Goal: Task Accomplishment & Management: Use online tool/utility

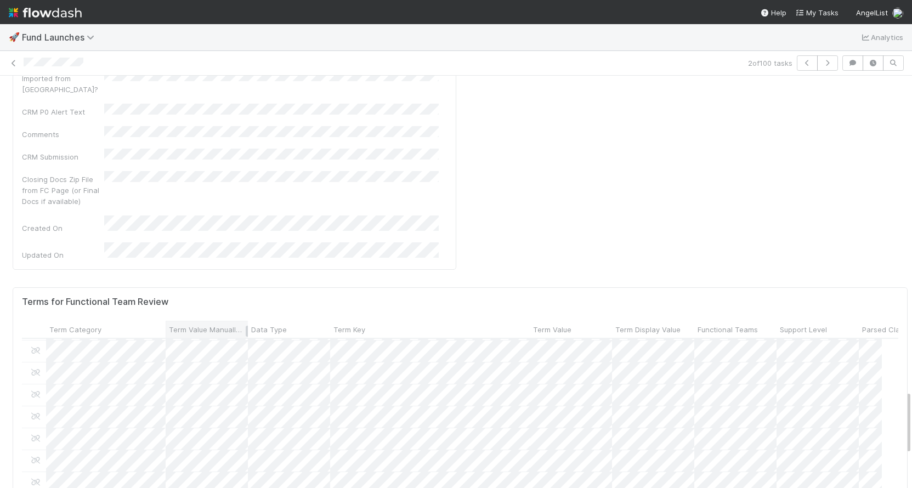
scroll to position [0, 1]
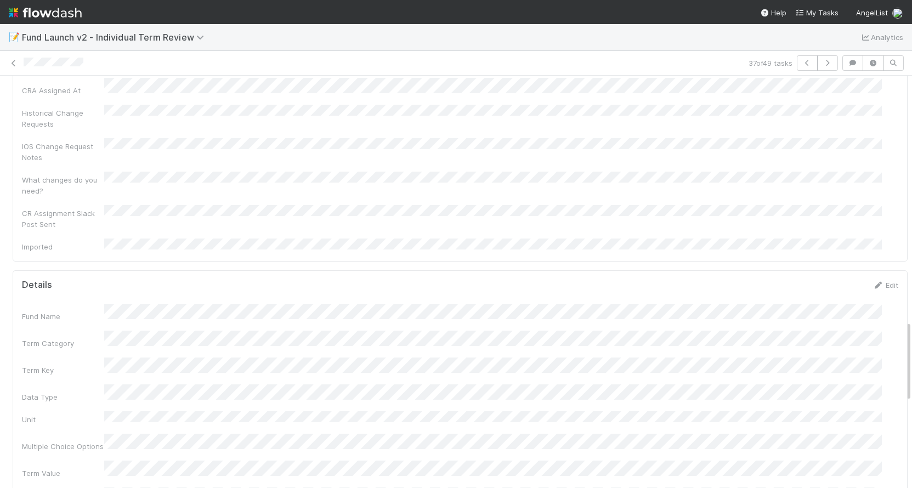
scroll to position [1243, 0]
click at [872, 284] on icon at bounding box center [877, 287] width 11 height 7
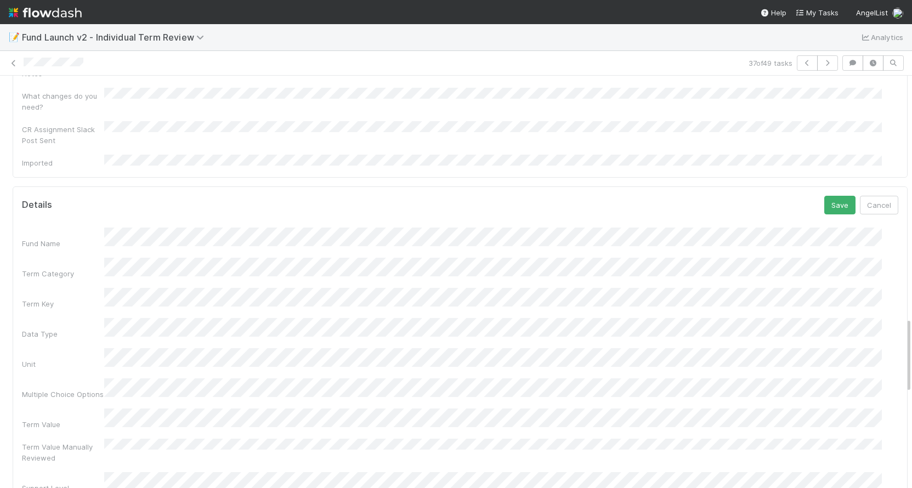
scroll to position [1317, 0]
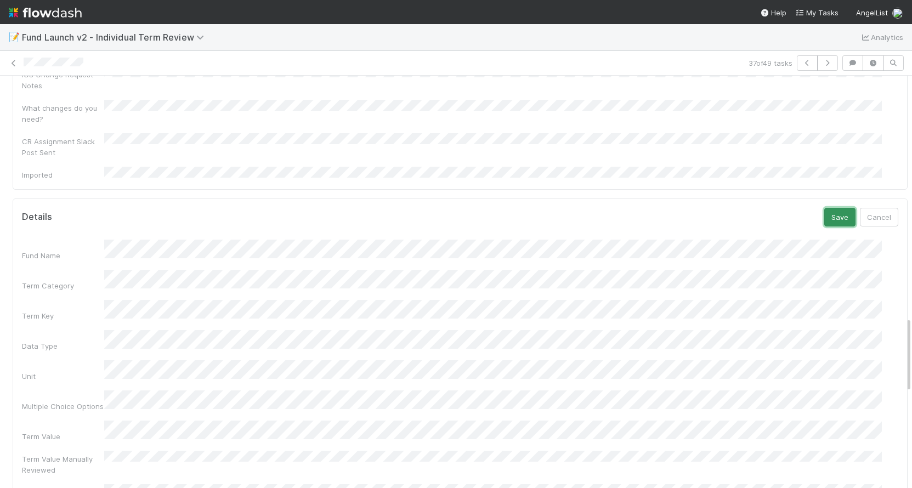
click at [824, 208] on button "Save" at bounding box center [839, 217] width 31 height 19
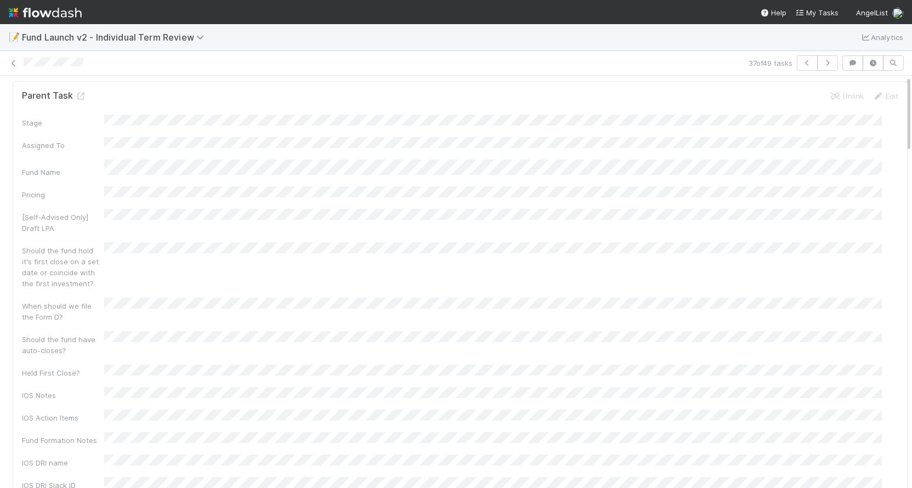
scroll to position [0, 0]
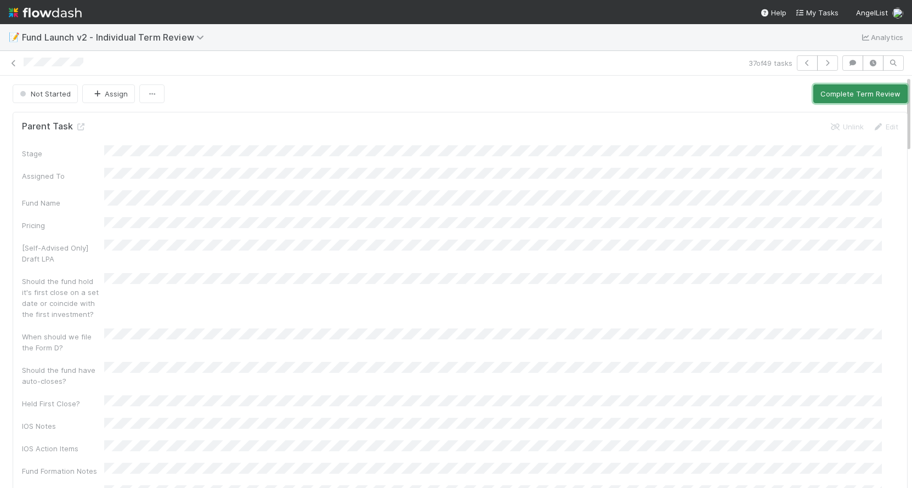
click at [813, 100] on button "Complete Term Review" at bounding box center [860, 93] width 94 height 19
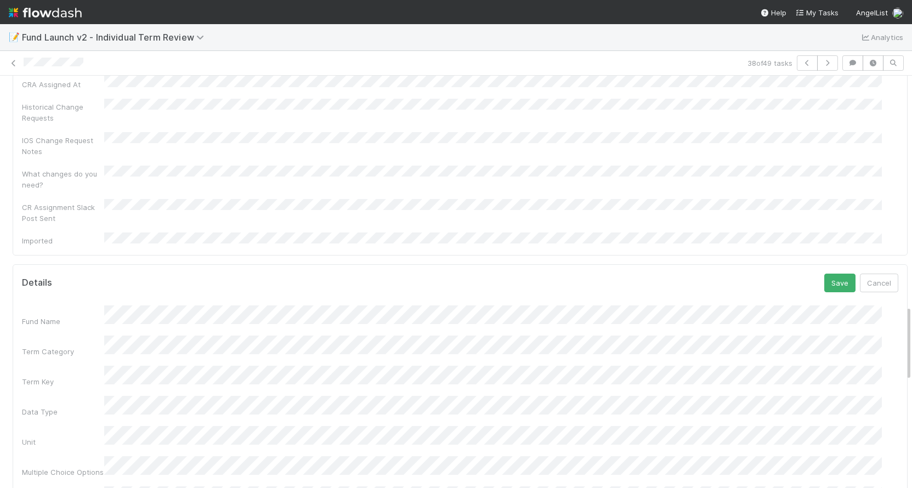
scroll to position [1267, 0]
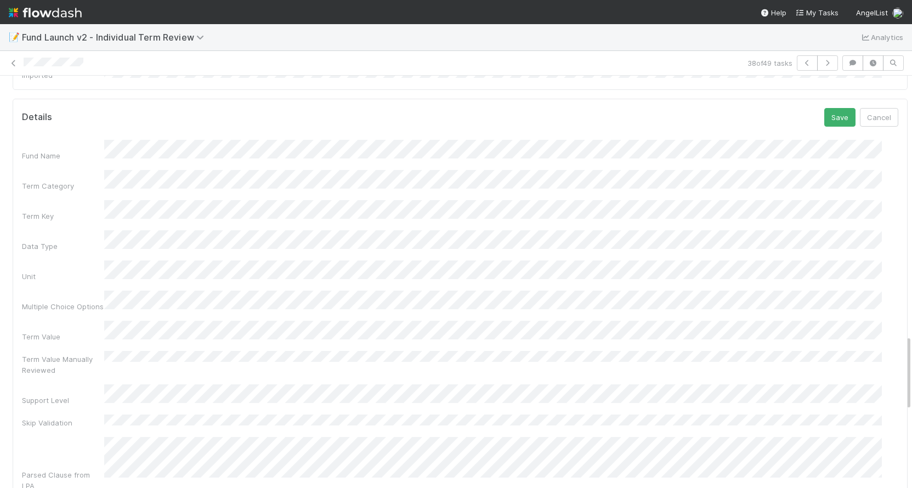
scroll to position [1304, 0]
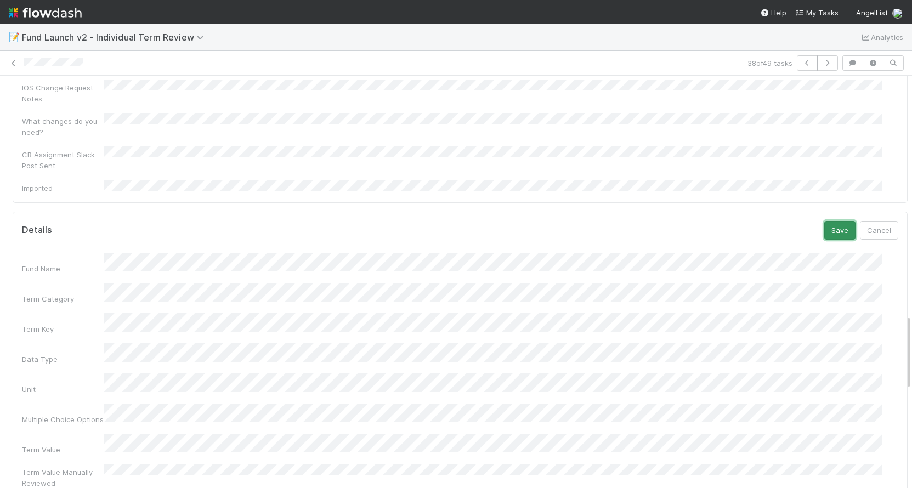
click at [827, 221] on button "Save" at bounding box center [839, 230] width 31 height 19
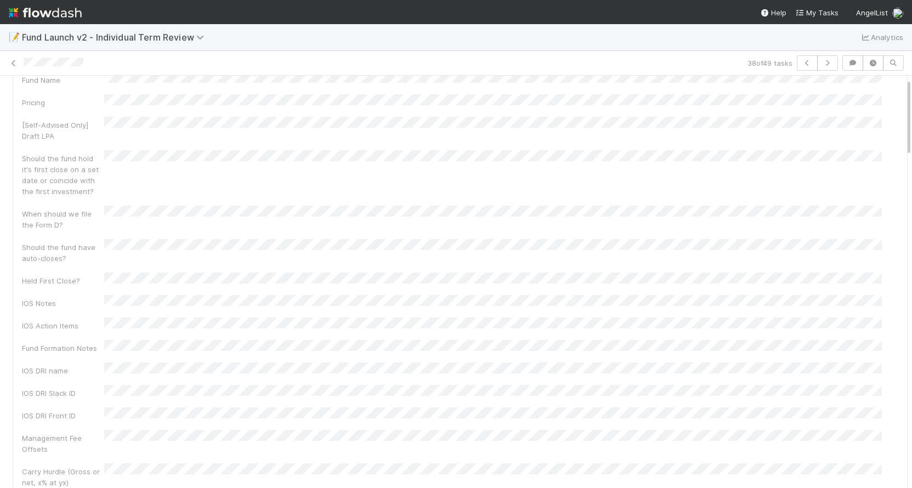
scroll to position [4, 0]
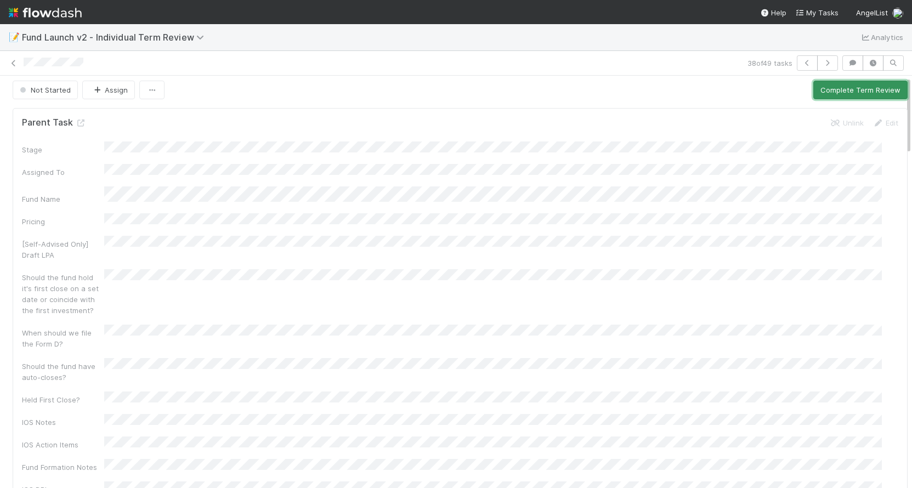
click at [831, 85] on button "Complete Term Review" at bounding box center [860, 90] width 94 height 19
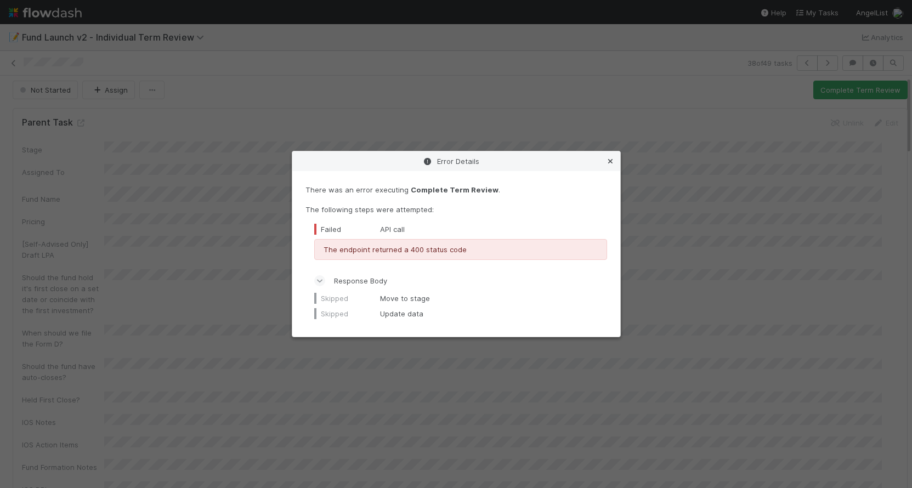
click at [609, 161] on icon at bounding box center [610, 161] width 11 height 7
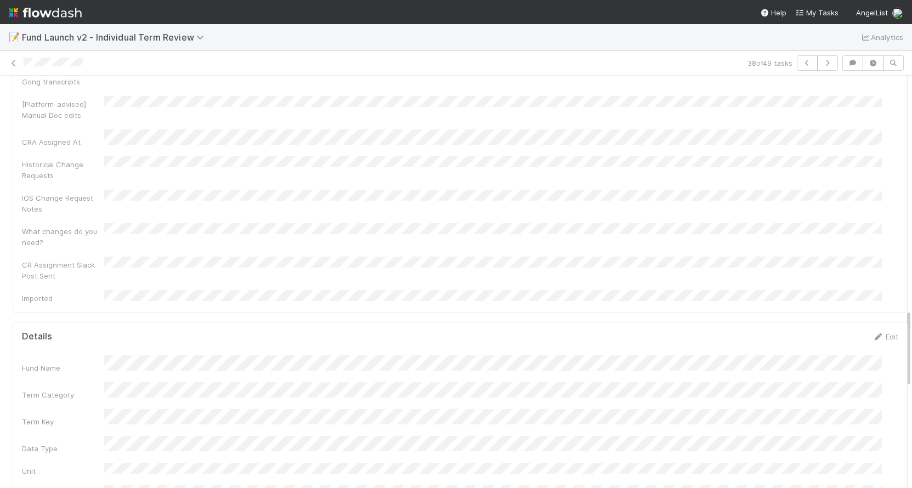
scroll to position [1244, 0]
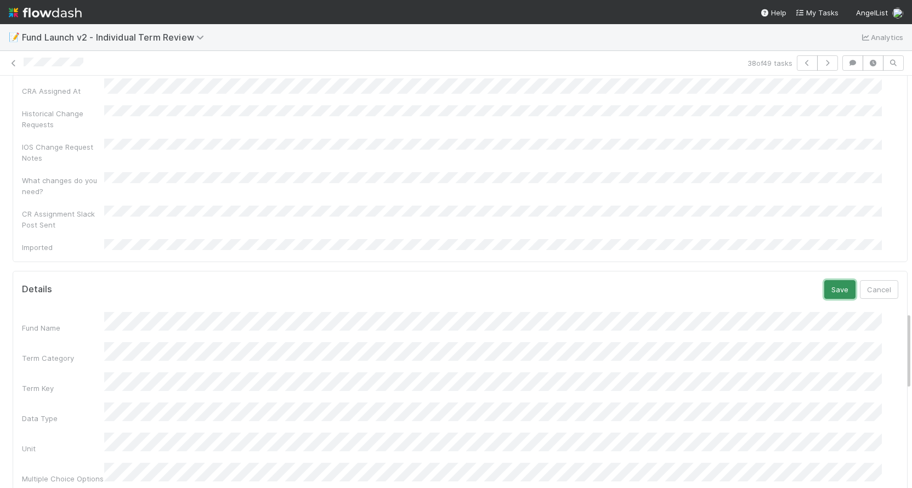
click at [824, 280] on button "Save" at bounding box center [839, 289] width 31 height 19
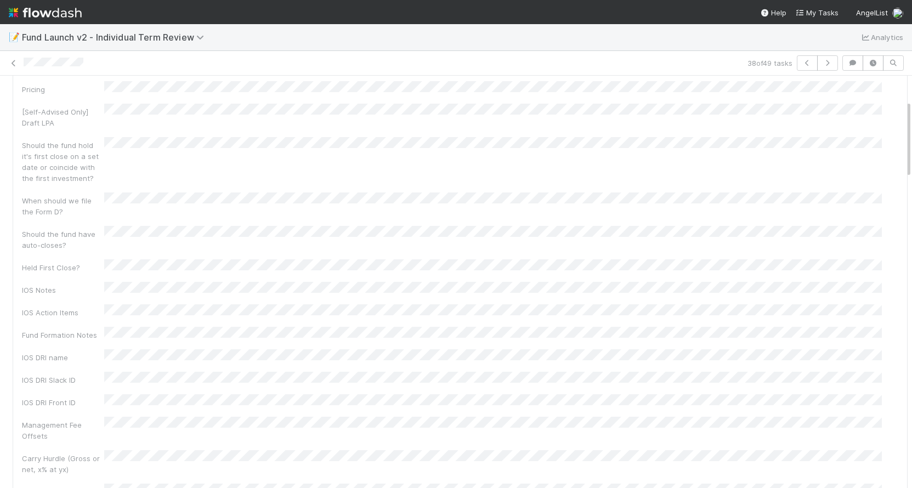
scroll to position [0, 0]
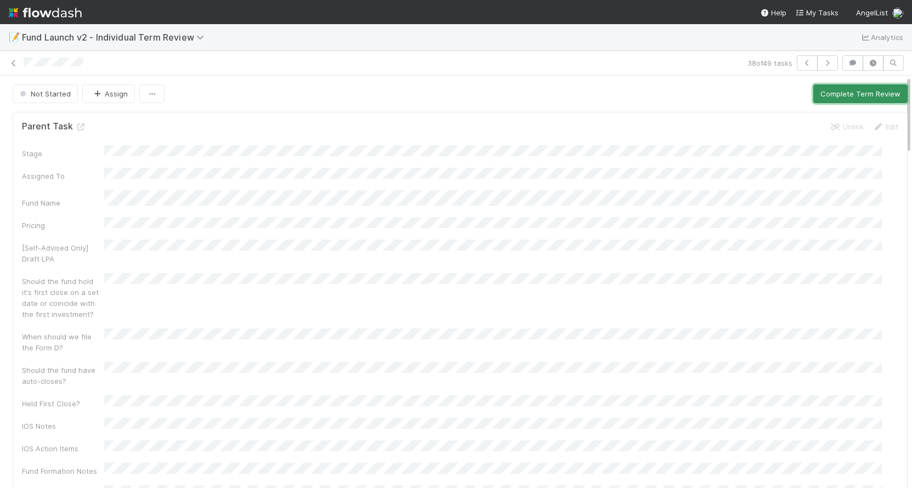
click at [826, 94] on button "Complete Term Review" at bounding box center [860, 93] width 94 height 19
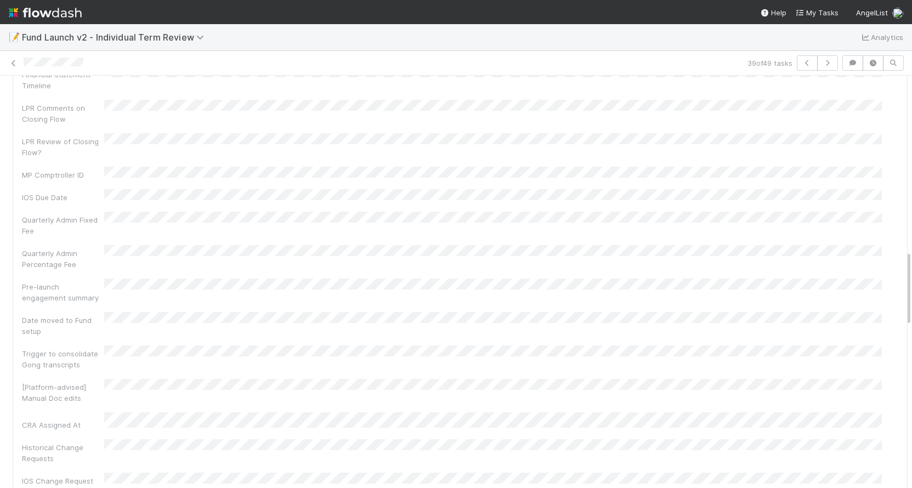
scroll to position [1143, 0]
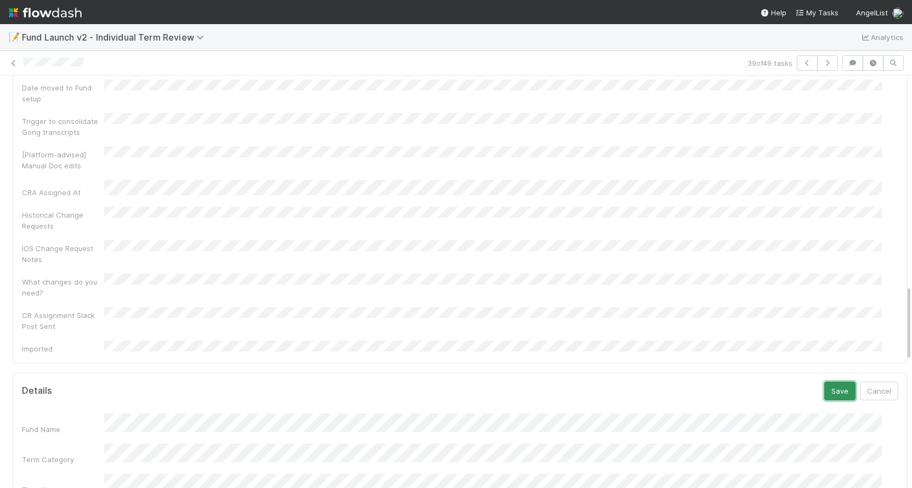
click at [824, 382] on button "Save" at bounding box center [839, 391] width 31 height 19
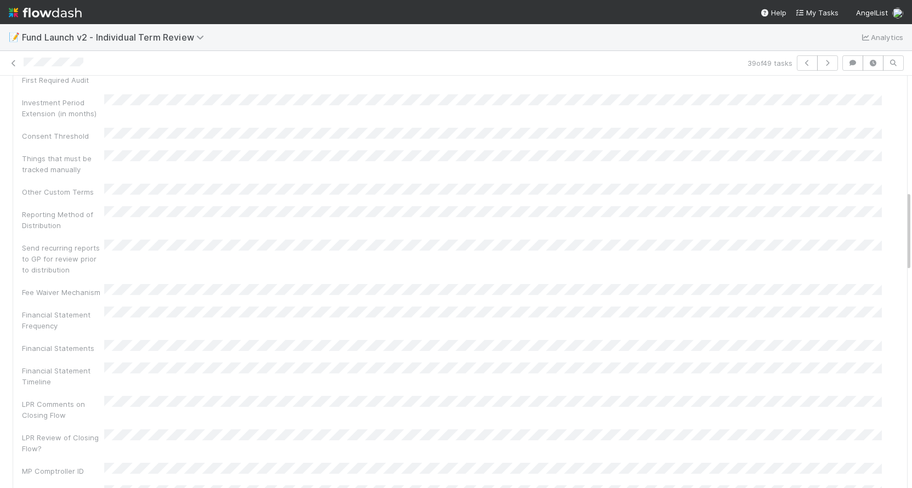
scroll to position [0, 0]
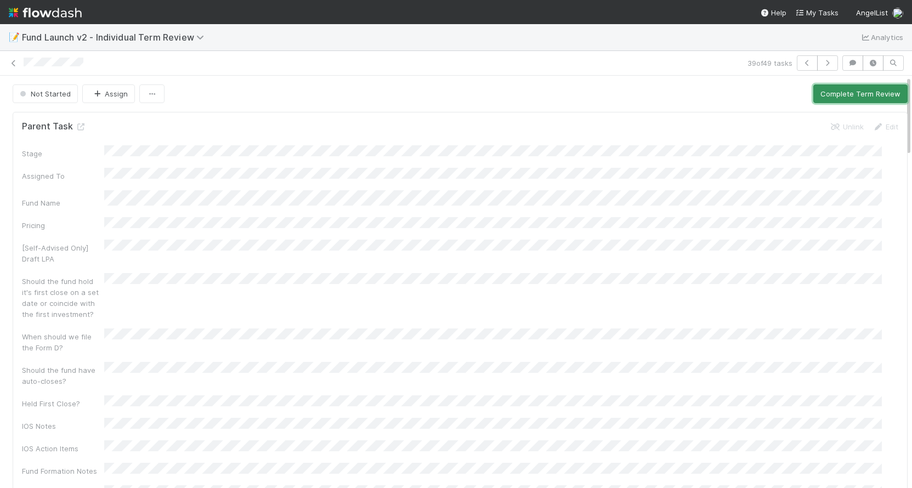
click at [836, 84] on button "Complete Term Review" at bounding box center [860, 93] width 94 height 19
click at [815, 93] on button "Complete Term Review" at bounding box center [860, 93] width 94 height 19
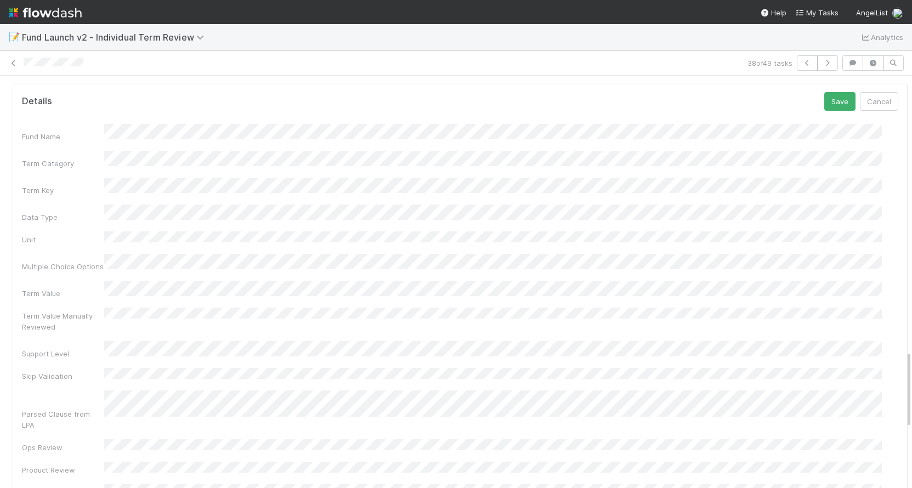
scroll to position [1450, 0]
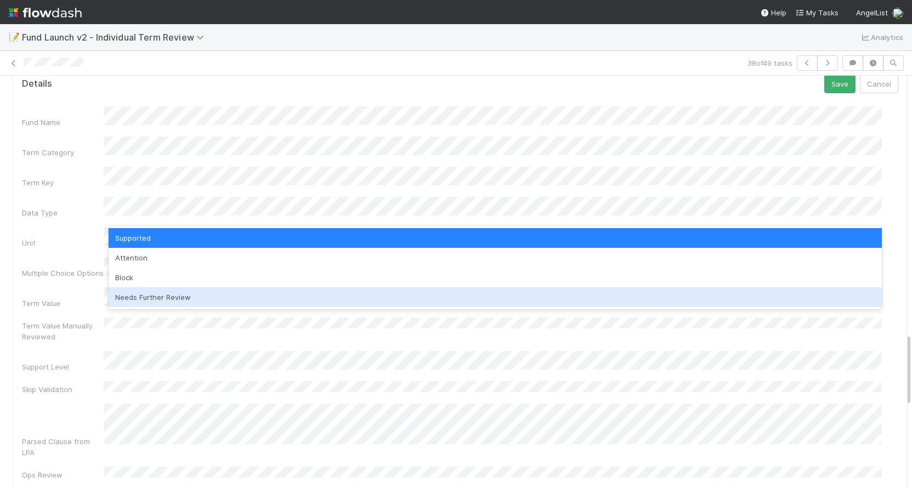
click at [152, 293] on div "Needs Further Review" at bounding box center [495, 297] width 773 height 20
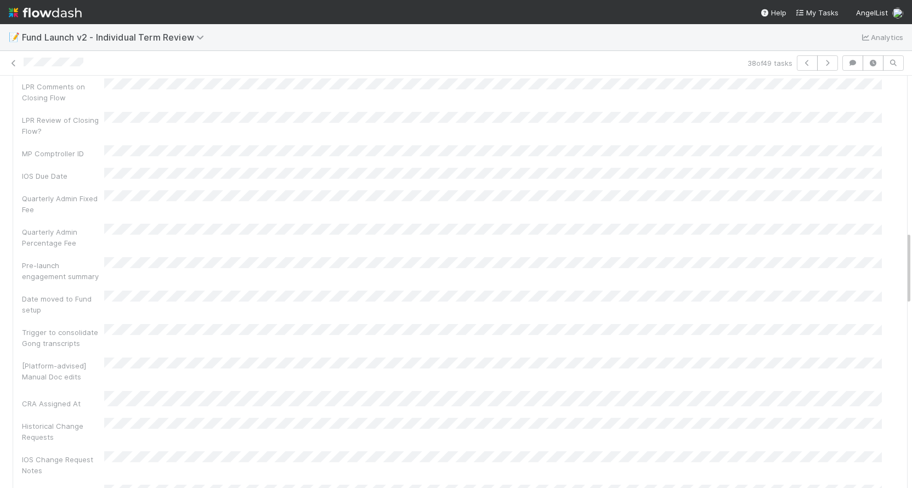
scroll to position [1111, 0]
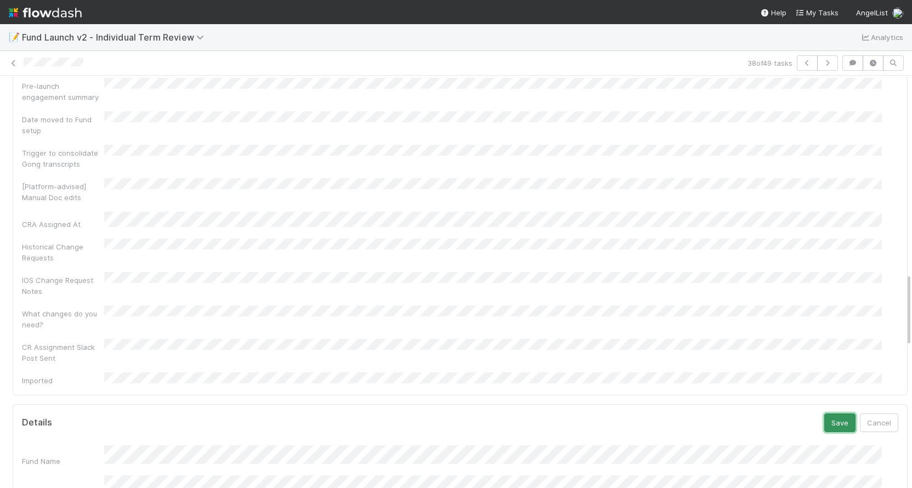
click at [824, 413] on button "Save" at bounding box center [839, 422] width 31 height 19
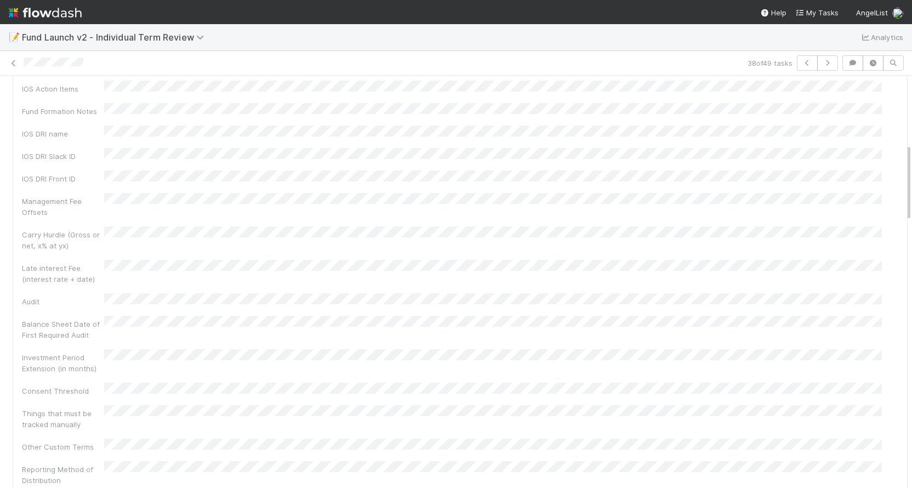
scroll to position [0, 0]
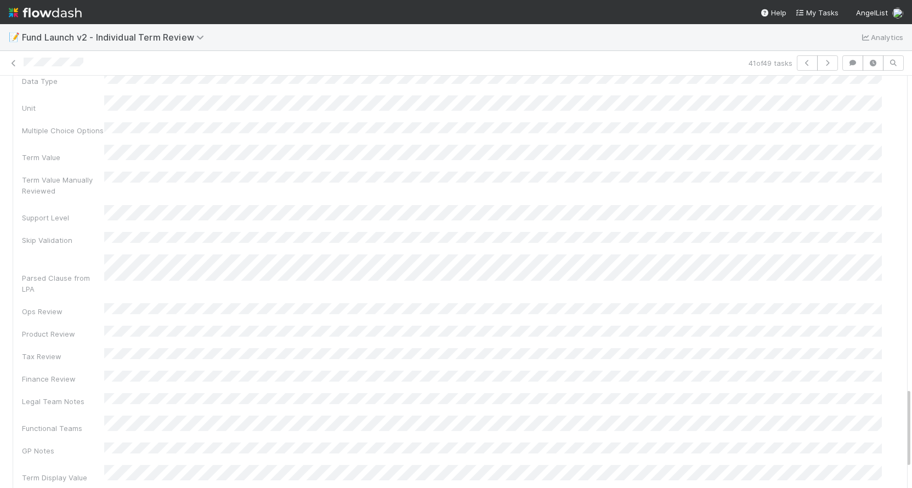
scroll to position [1593, 0]
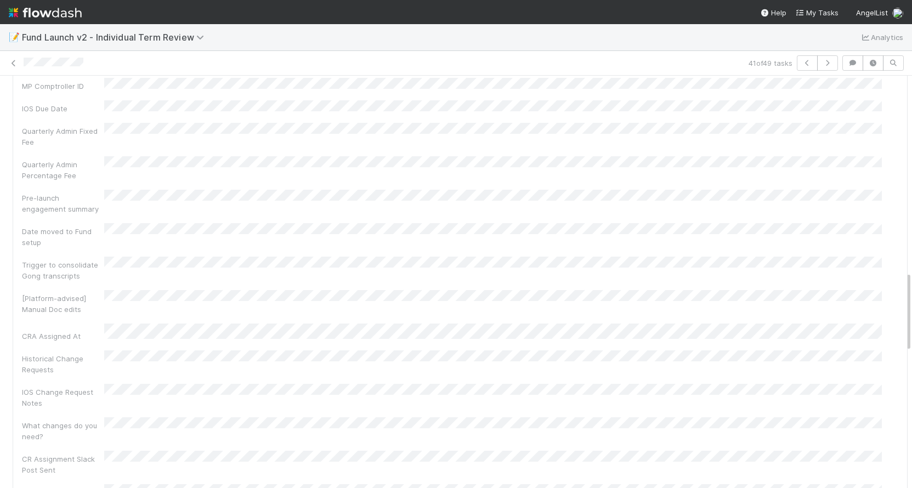
drag, startPoint x: 685, startPoint y: 191, endPoint x: 708, endPoint y: 214, distance: 32.6
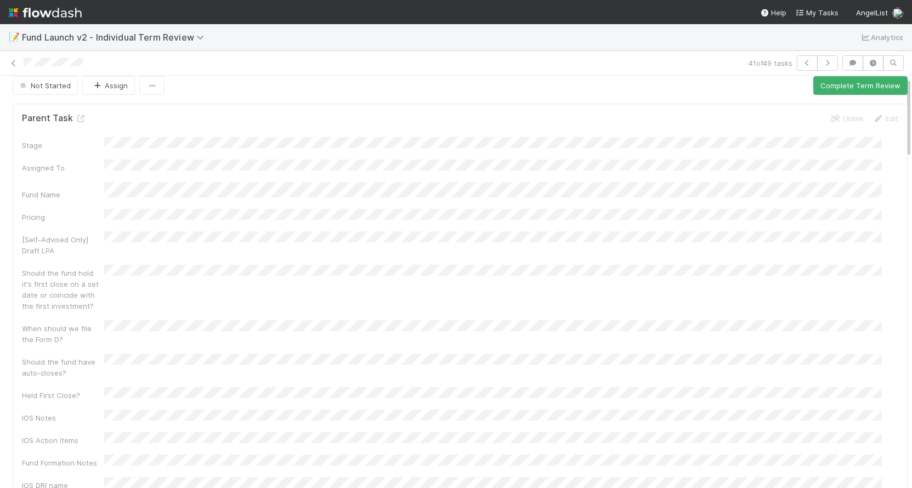
scroll to position [0, 0]
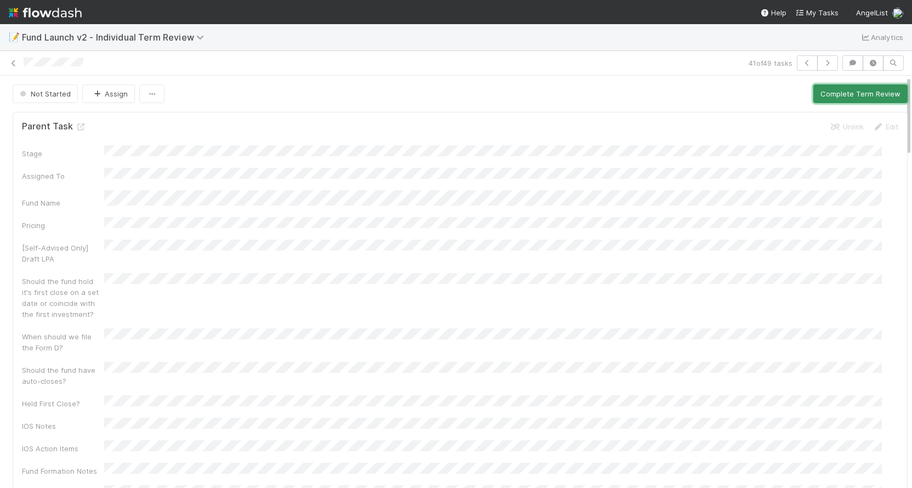
click at [828, 93] on button "Complete Term Review" at bounding box center [860, 93] width 94 height 19
click at [840, 97] on button "Complete Term Review" at bounding box center [860, 93] width 94 height 19
click at [835, 95] on button "Complete Term Review" at bounding box center [860, 93] width 94 height 19
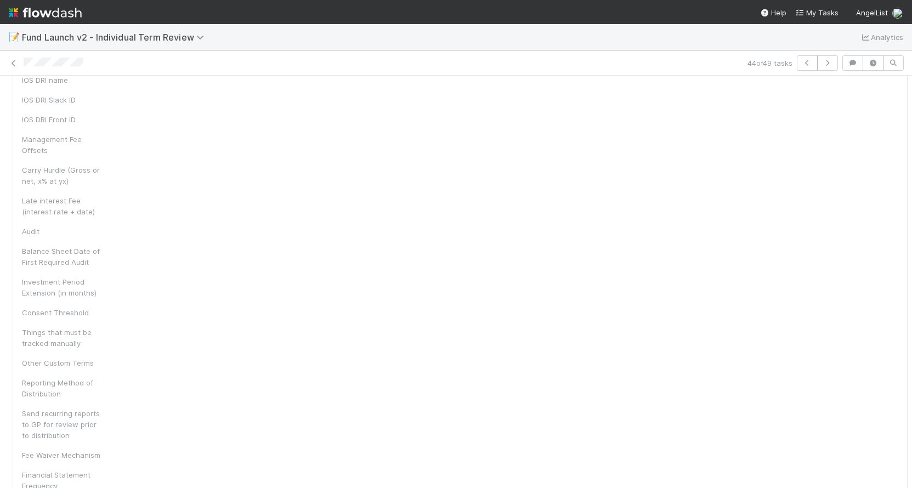
scroll to position [1553, 0]
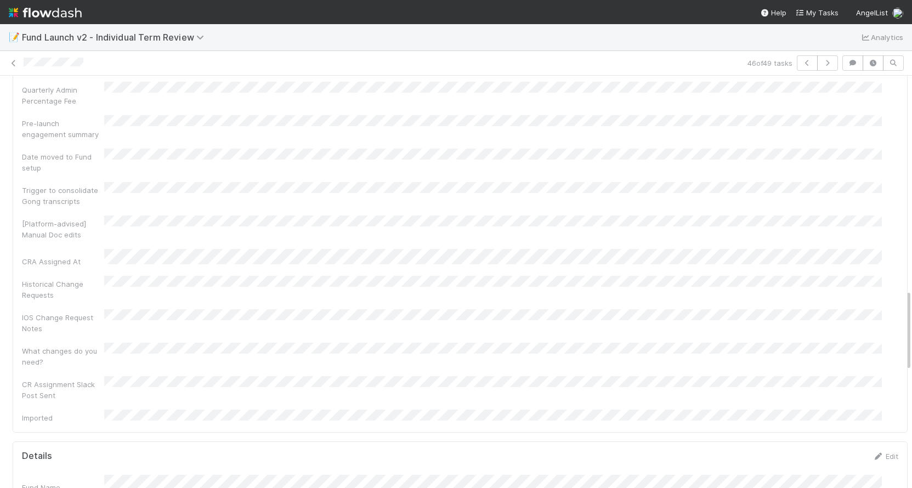
scroll to position [1282, 0]
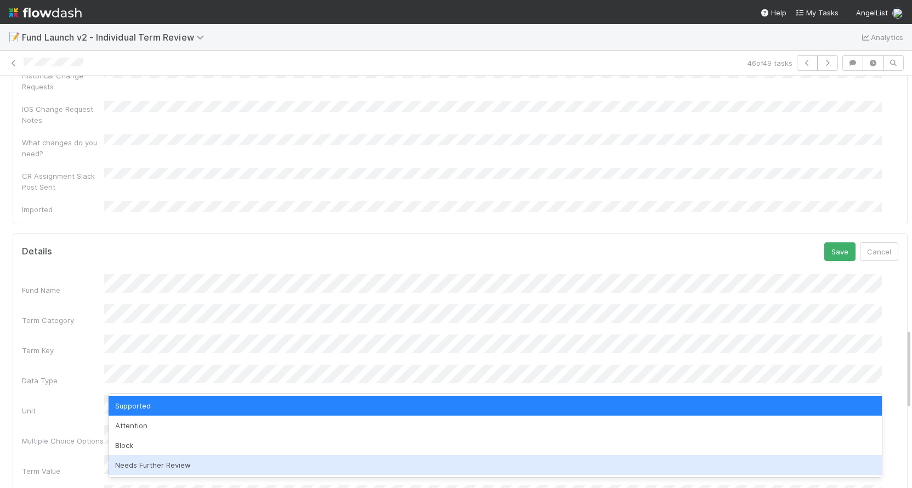
click at [191, 459] on div "Needs Further Review" at bounding box center [495, 465] width 773 height 20
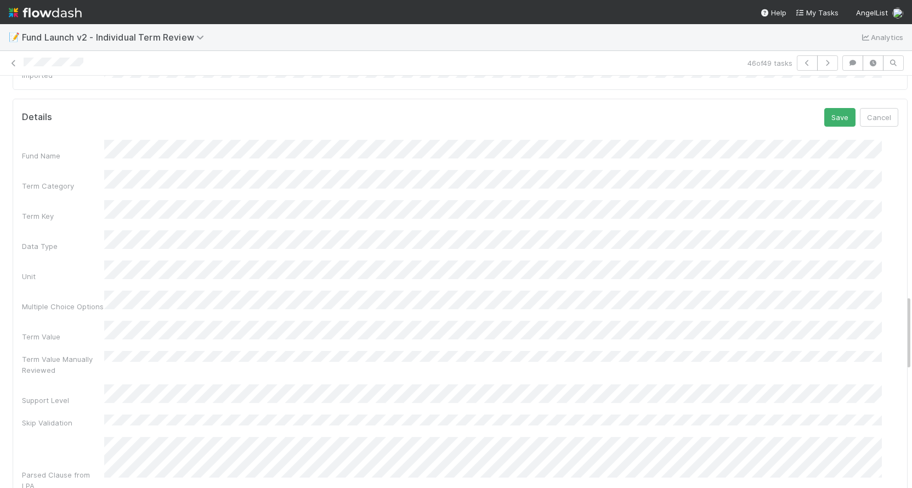
scroll to position [1197, 0]
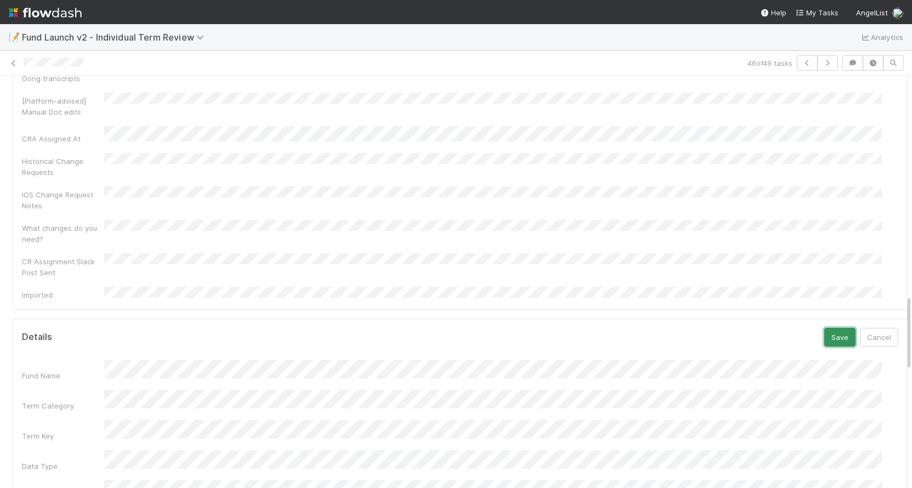
click at [824, 328] on button "Save" at bounding box center [839, 337] width 31 height 19
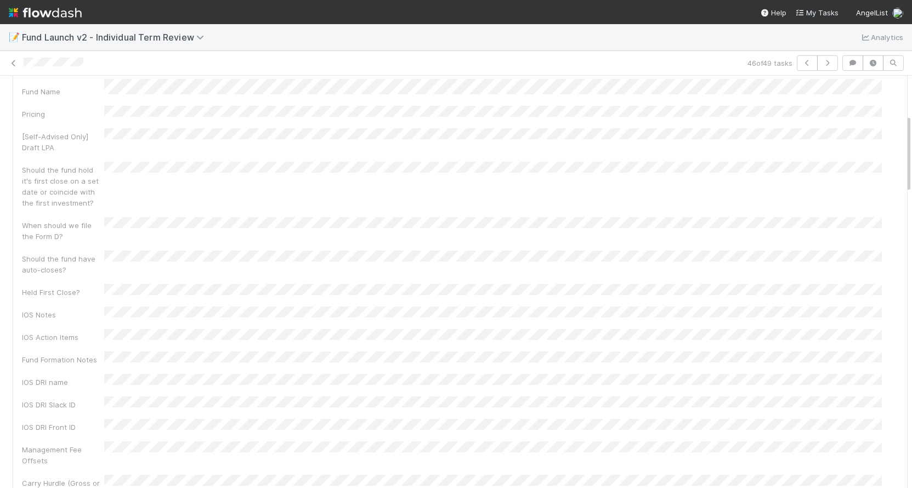
scroll to position [0, 0]
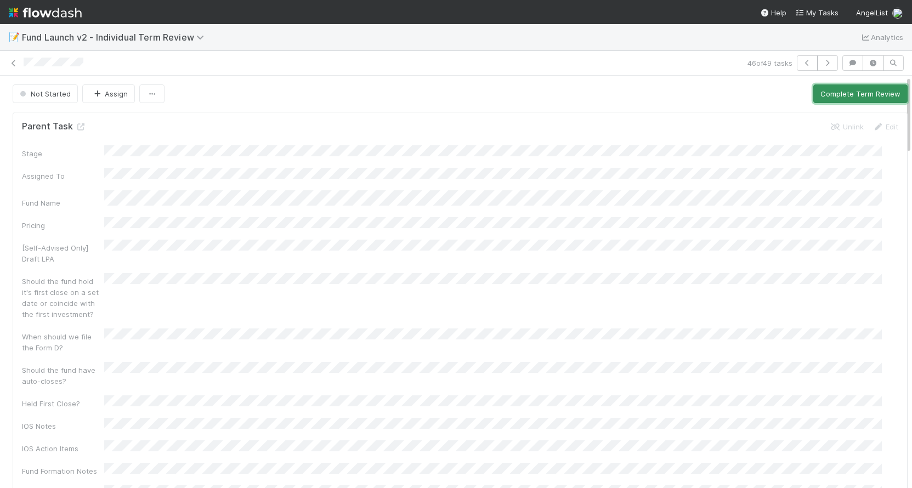
click at [845, 93] on button "Complete Term Review" at bounding box center [860, 93] width 94 height 19
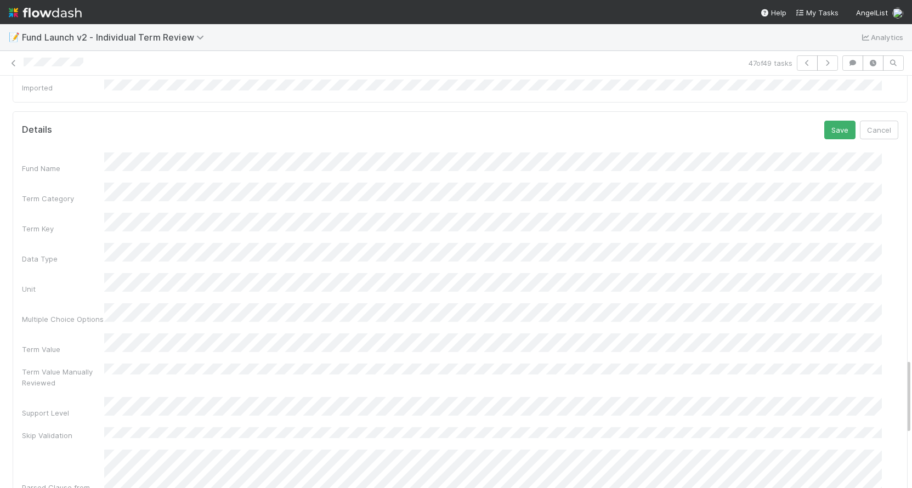
scroll to position [1399, 0]
click at [152, 368] on div "Term Value Manually Reviewed" at bounding box center [460, 380] width 876 height 25
click at [64, 338] on div "Term Value" at bounding box center [460, 348] width 876 height 21
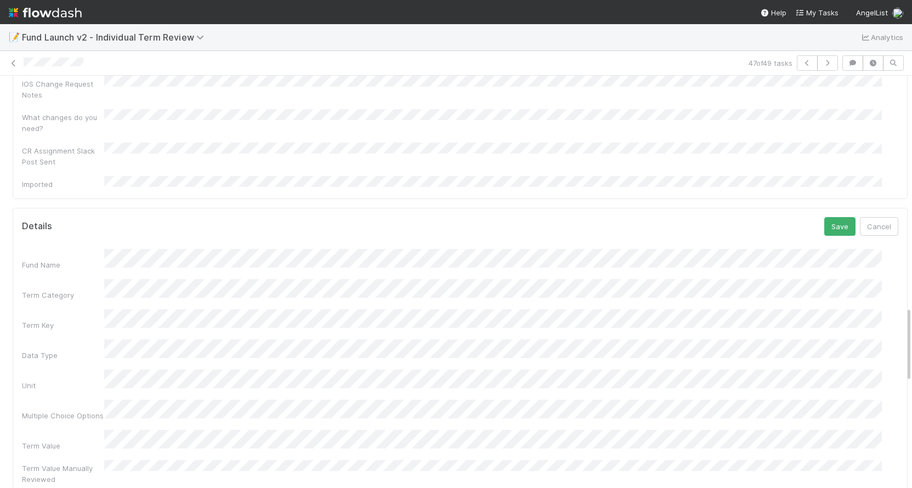
scroll to position [1259, 0]
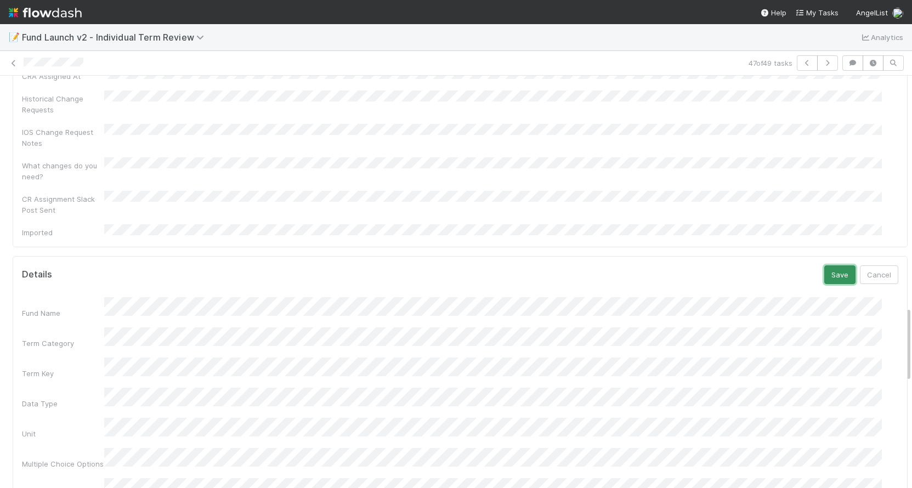
click at [824, 265] on button "Save" at bounding box center [839, 274] width 31 height 19
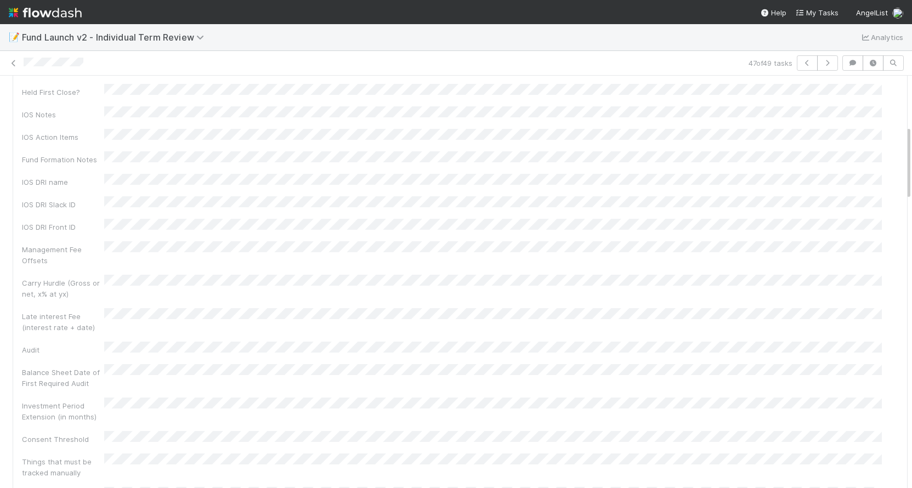
scroll to position [0, 0]
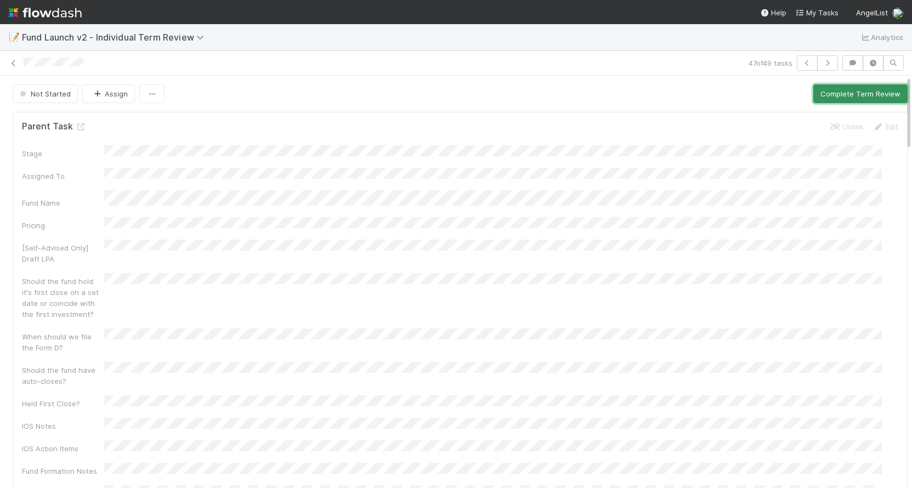
click at [829, 88] on button "Complete Term Review" at bounding box center [860, 93] width 94 height 19
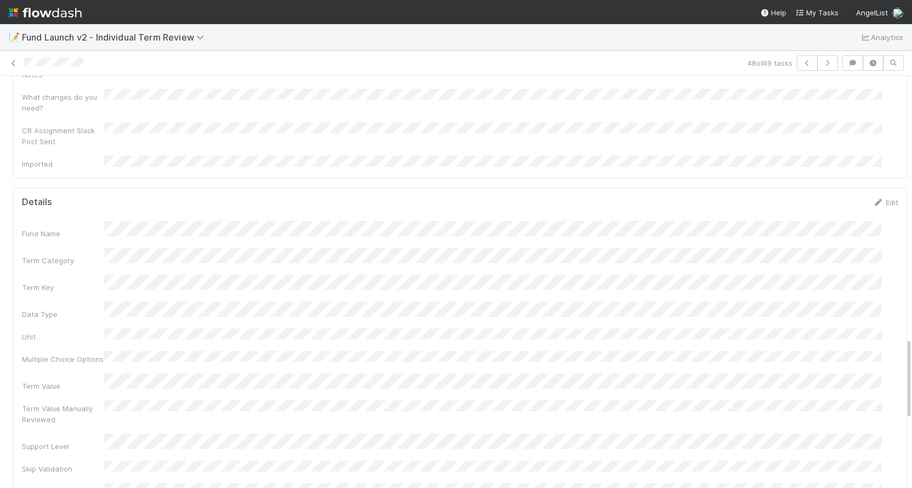
scroll to position [1332, 0]
click at [703, 436] on div "Term Value Manually Reviewed" at bounding box center [460, 448] width 876 height 25
drag, startPoint x: 82, startPoint y: 380, endPoint x: 98, endPoint y: 374, distance: 17.3
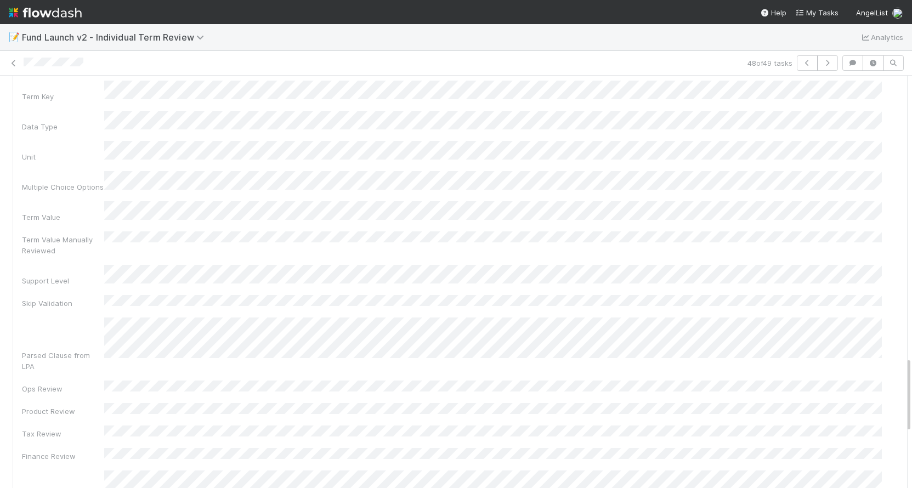
click at [265, 264] on div "Fund Name Term Category Term Key Data Type Unit Multiple Choice Options Term Va…" at bounding box center [460, 389] width 876 height 738
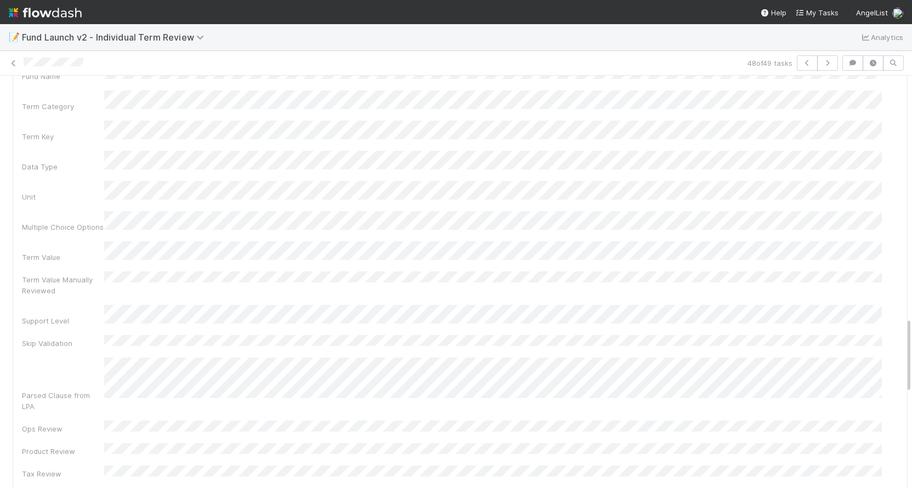
scroll to position [1317, 0]
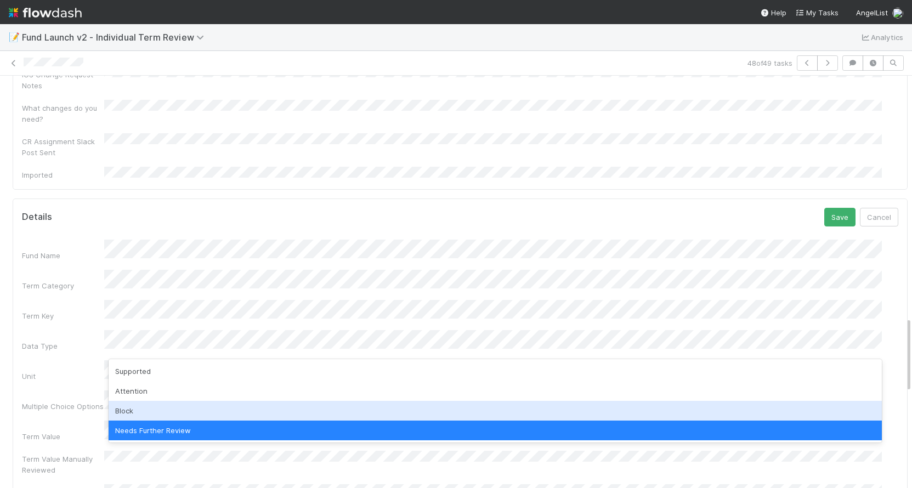
click at [147, 404] on div "Block" at bounding box center [495, 411] width 773 height 20
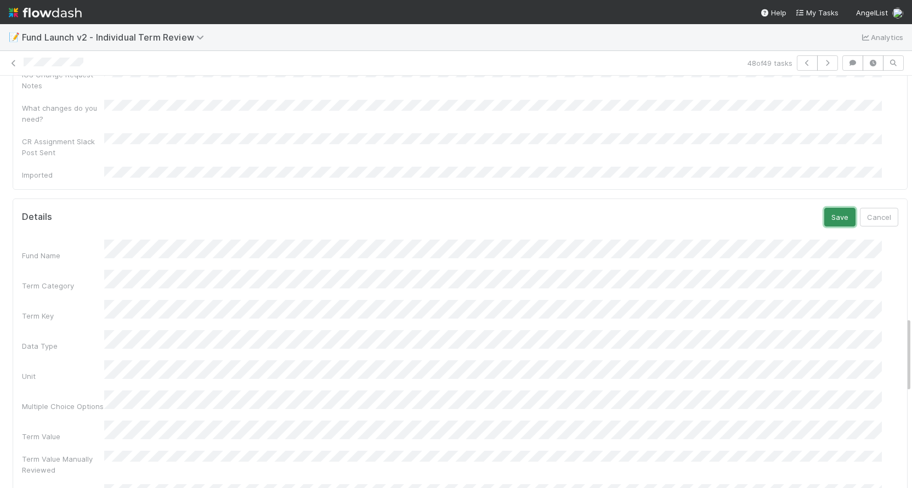
click at [824, 208] on button "Save" at bounding box center [839, 217] width 31 height 19
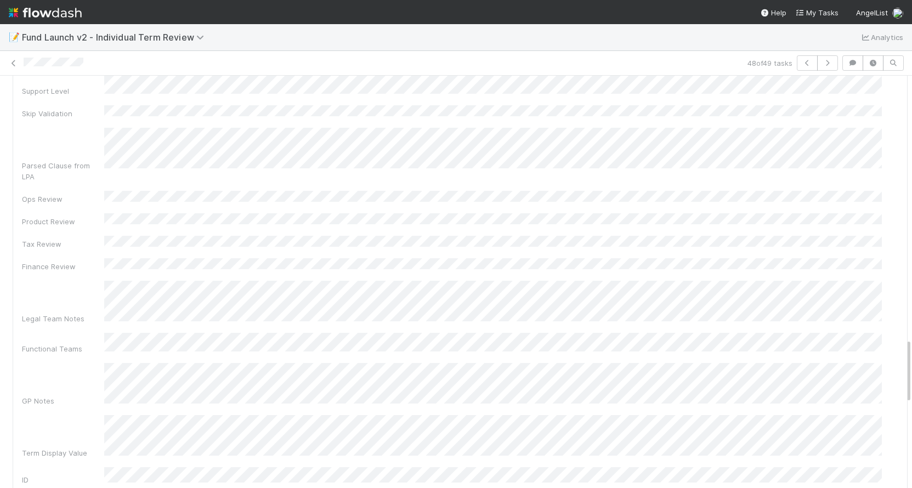
scroll to position [1659, 0]
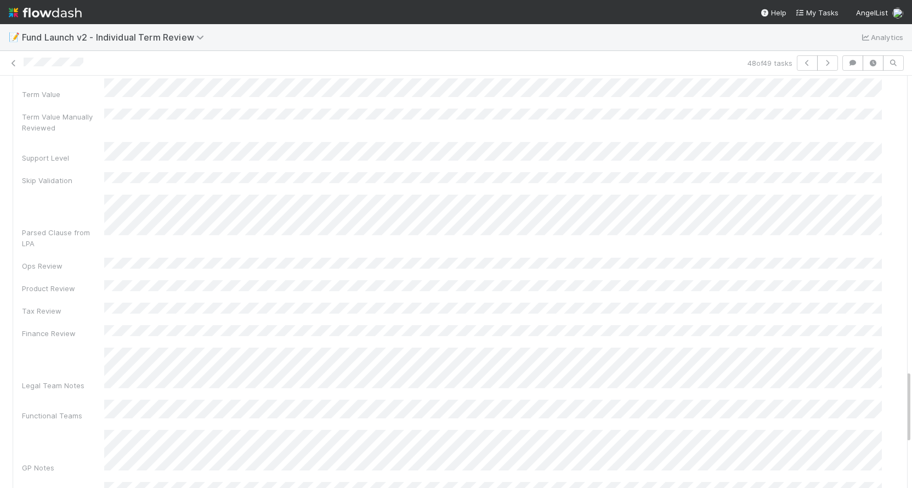
click at [644, 143] on div "Fund Name Term Category Term Key Data Type Unit Multiple Choice Options Term Va…" at bounding box center [460, 266] width 876 height 738
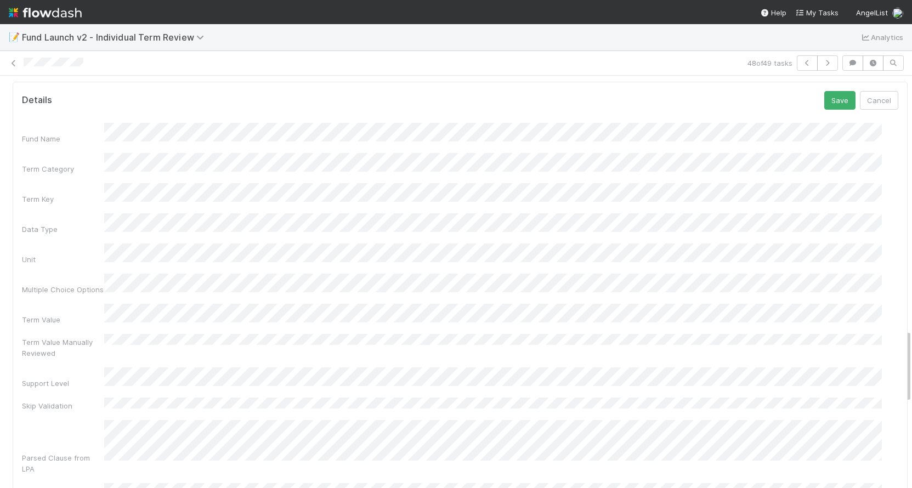
scroll to position [1210, 0]
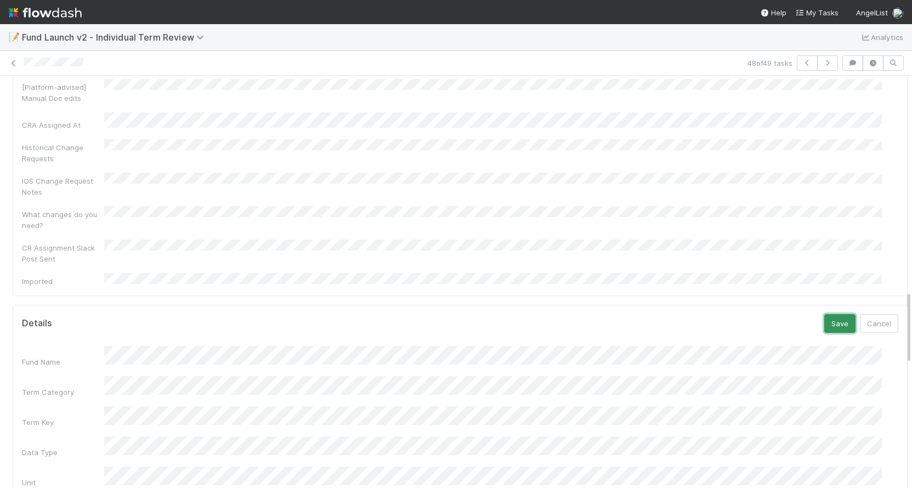
click at [824, 314] on button "Save" at bounding box center [839, 323] width 31 height 19
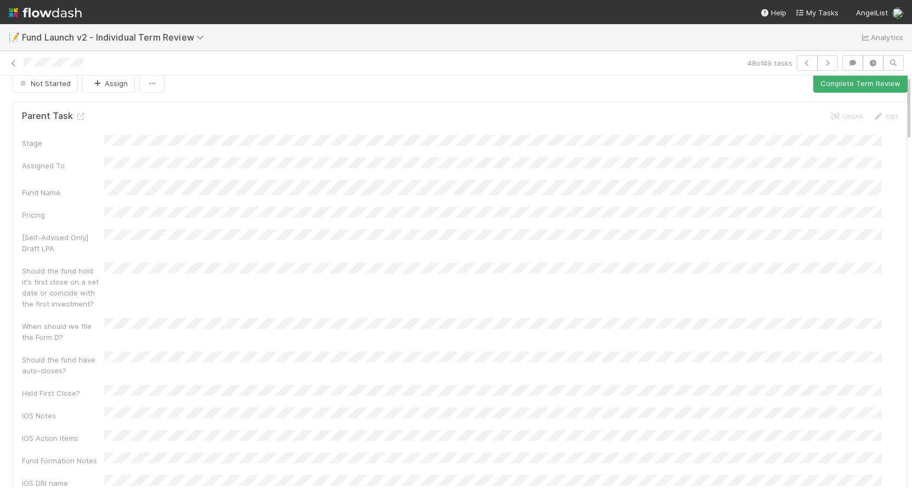
scroll to position [0, 0]
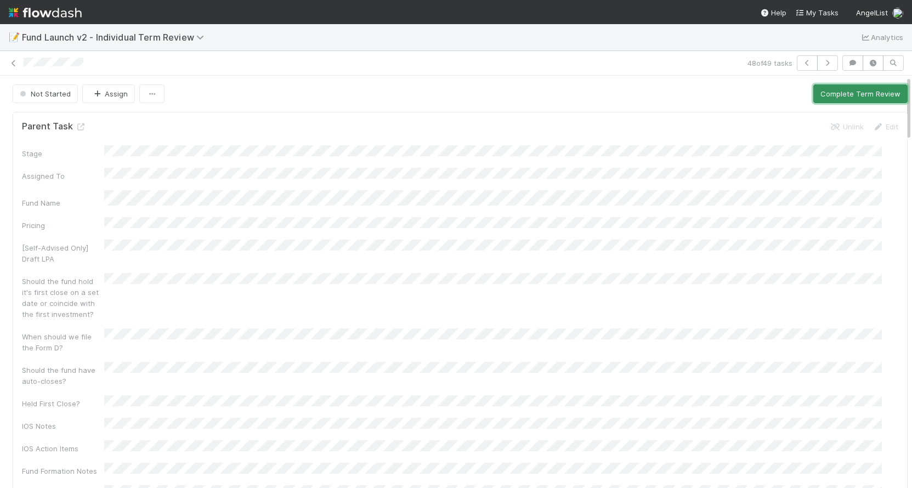
click at [862, 93] on button "Complete Term Review" at bounding box center [860, 93] width 94 height 19
click at [844, 98] on button "Complete Term Review" at bounding box center [860, 93] width 94 height 19
